Goal: Task Accomplishment & Management: Use online tool/utility

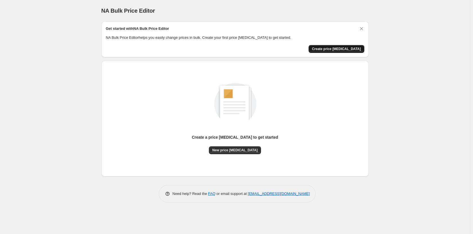
click at [344, 50] on span "Create price change job" at bounding box center [336, 49] width 49 height 5
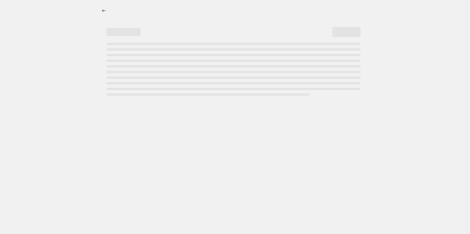
select select "percentage"
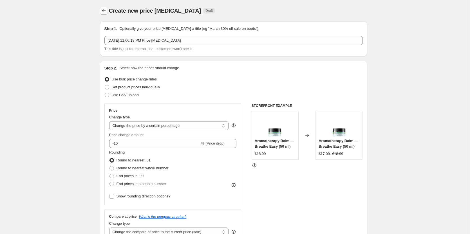
click at [105, 10] on icon "Price change jobs" at bounding box center [104, 11] width 6 height 6
